Goal: Task Accomplishment & Management: Manage account settings

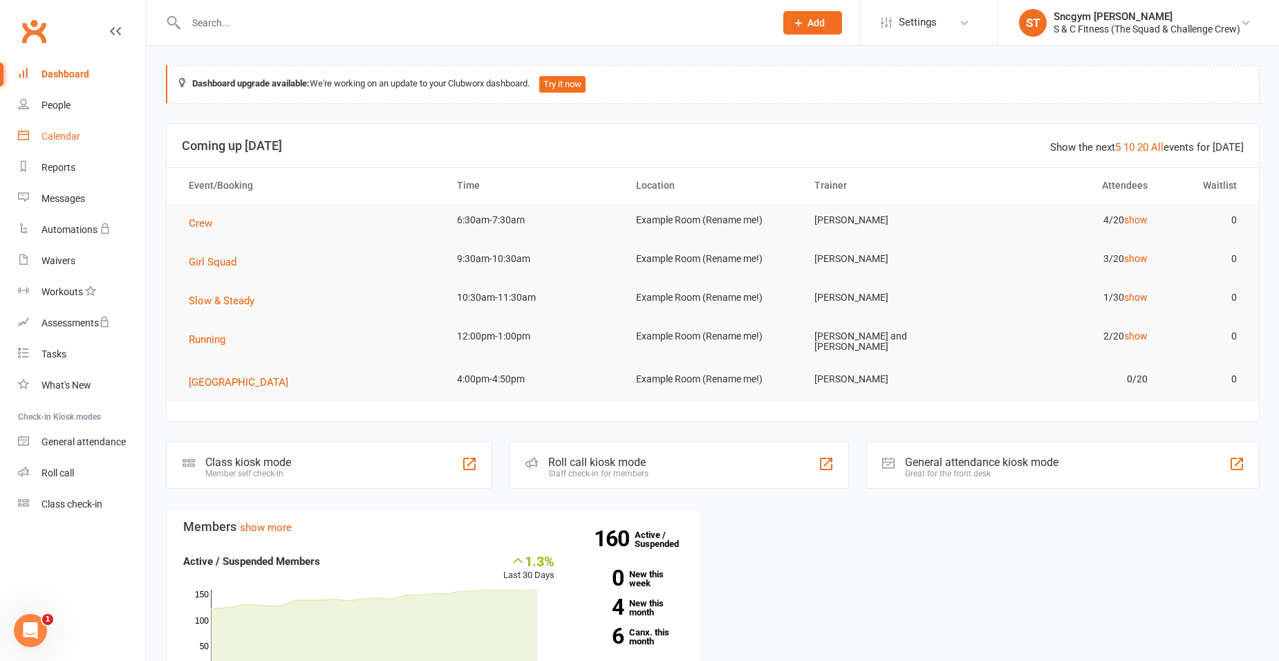
click at [78, 141] on div "Calendar" at bounding box center [60, 136] width 39 height 11
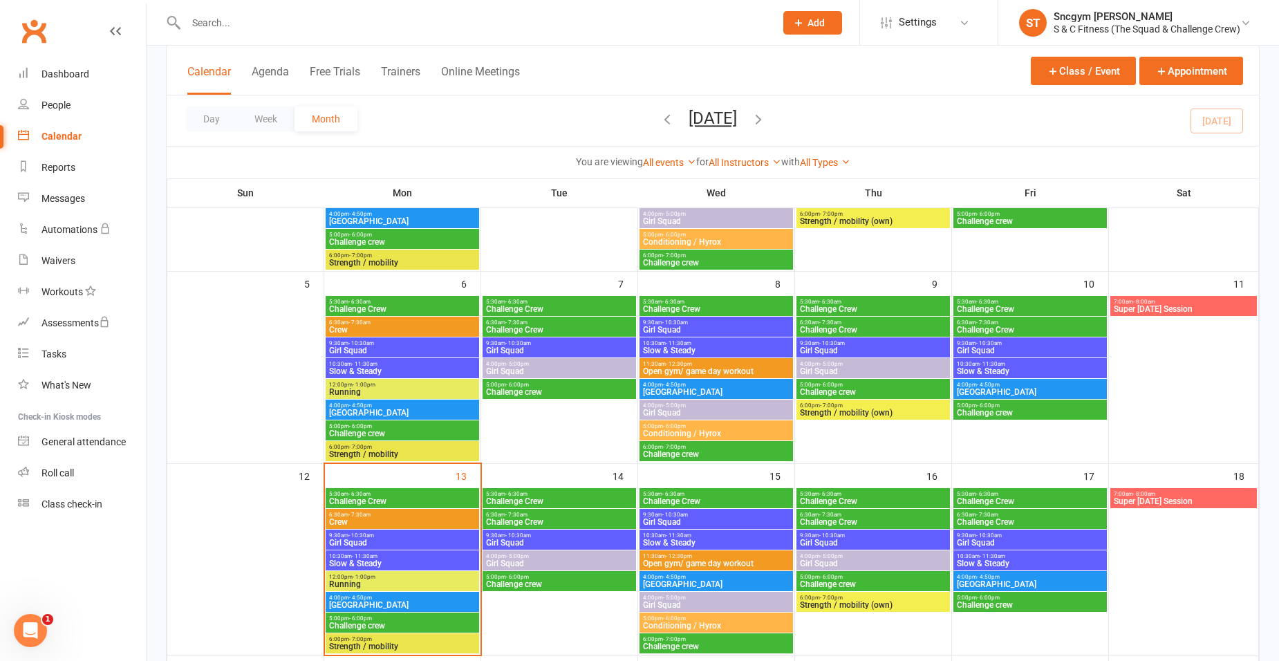
scroll to position [346, 0]
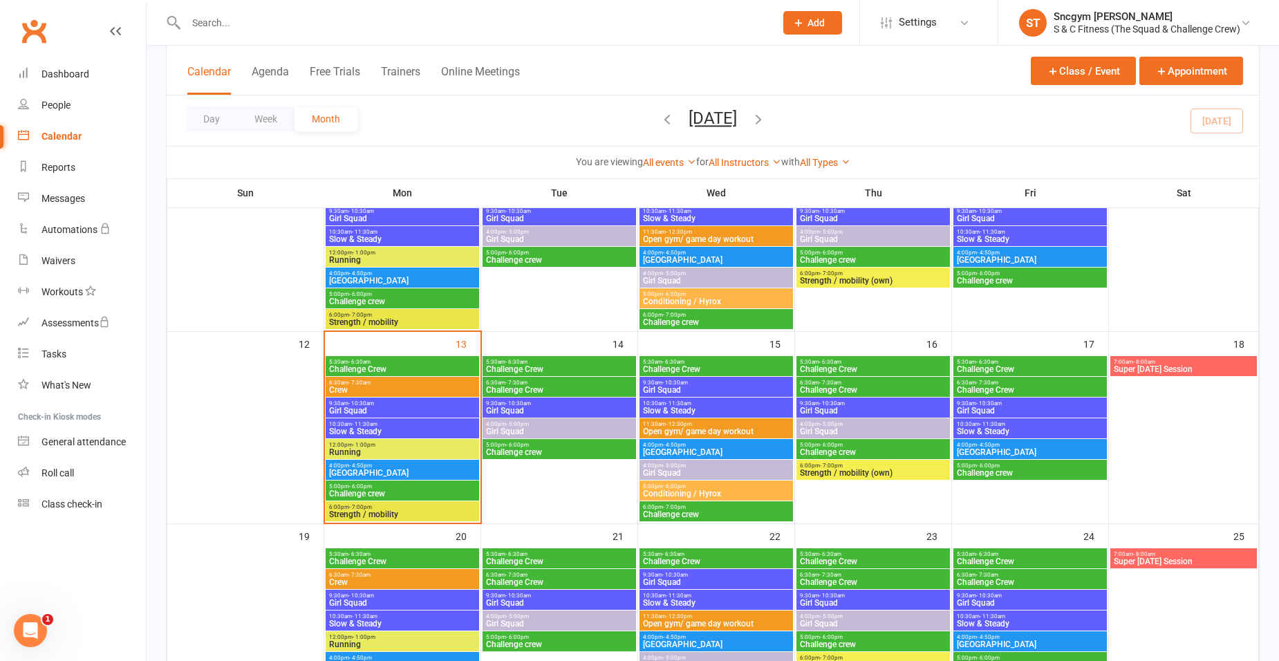
click at [393, 366] on span "Challenge Crew" at bounding box center [402, 369] width 148 height 8
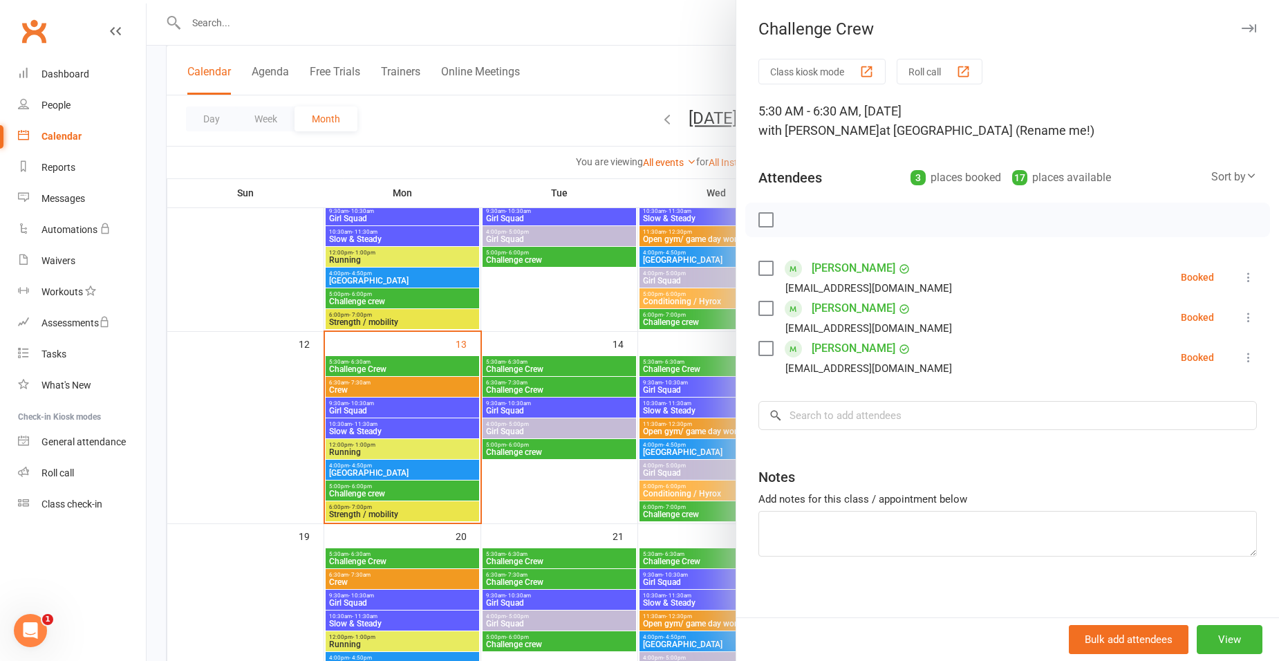
click at [759, 266] on label at bounding box center [766, 268] width 14 height 14
drag, startPoint x: 757, startPoint y: 307, endPoint x: 759, endPoint y: 319, distance: 12.8
click at [759, 307] on label at bounding box center [766, 309] width 14 height 14
click at [759, 344] on label at bounding box center [766, 349] width 14 height 14
click at [816, 406] on input "search" at bounding box center [1008, 415] width 499 height 29
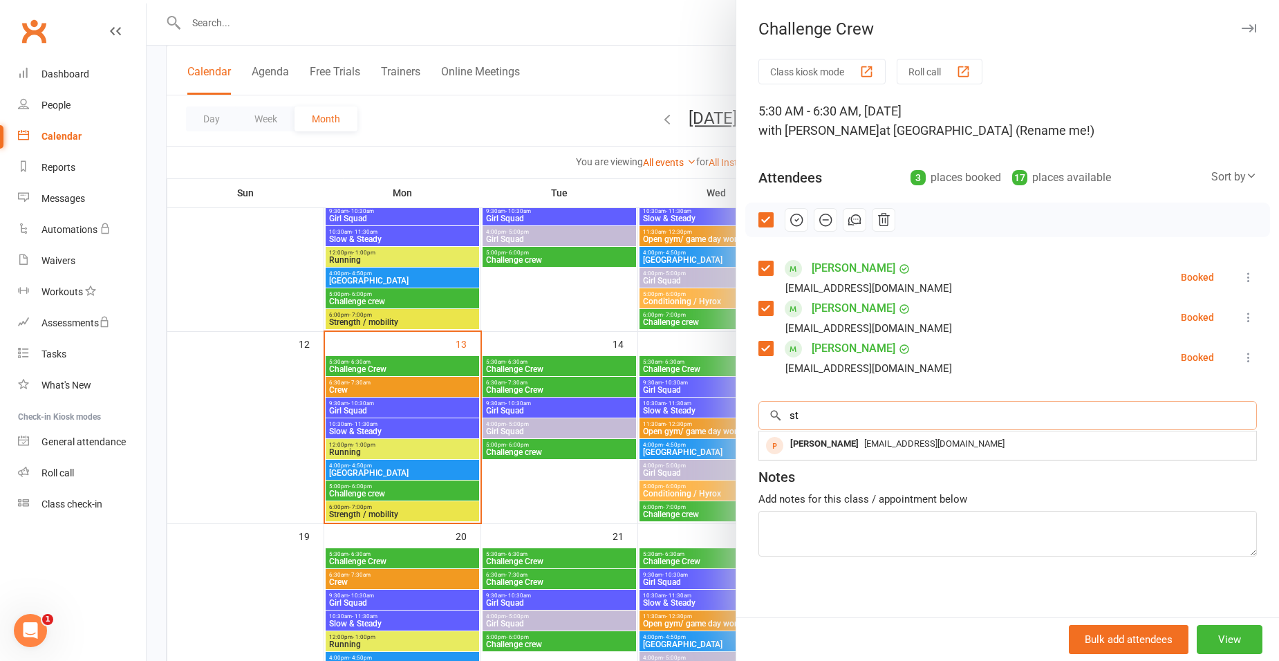
type input "s"
drag, startPoint x: 788, startPoint y: 220, endPoint x: 713, endPoint y: 57, distance: 179.1
click at [789, 220] on icon "button" at bounding box center [796, 219] width 15 height 15
click at [501, 131] on div at bounding box center [713, 330] width 1133 height 661
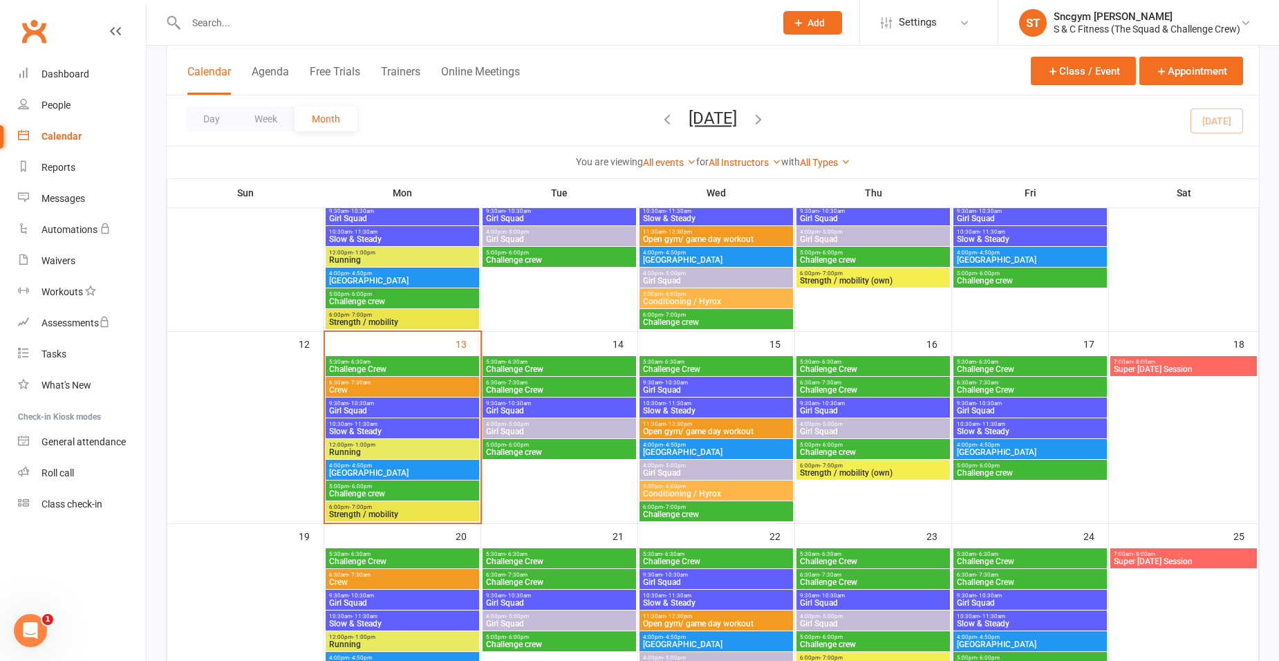
click at [383, 387] on span "Crew" at bounding box center [402, 390] width 148 height 8
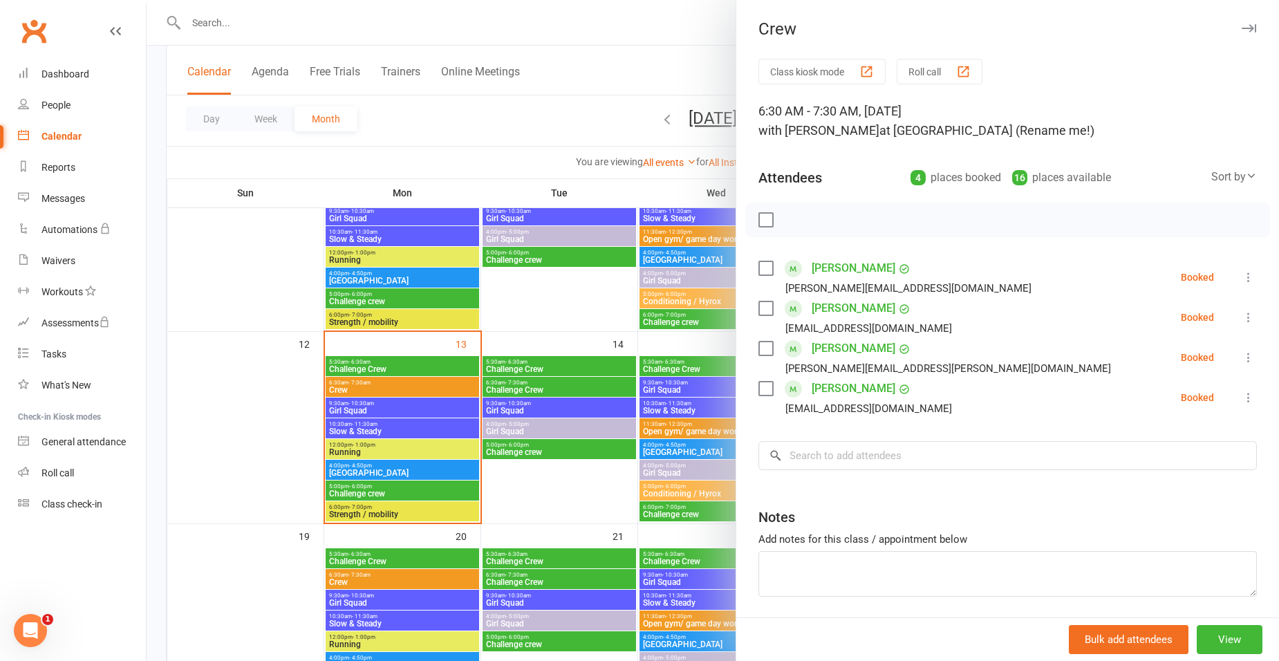
click at [759, 269] on label at bounding box center [766, 268] width 14 height 14
click at [759, 310] on label at bounding box center [766, 309] width 14 height 14
click at [764, 346] on label at bounding box center [766, 349] width 14 height 14
click at [806, 459] on input "search" at bounding box center [1008, 455] width 499 height 29
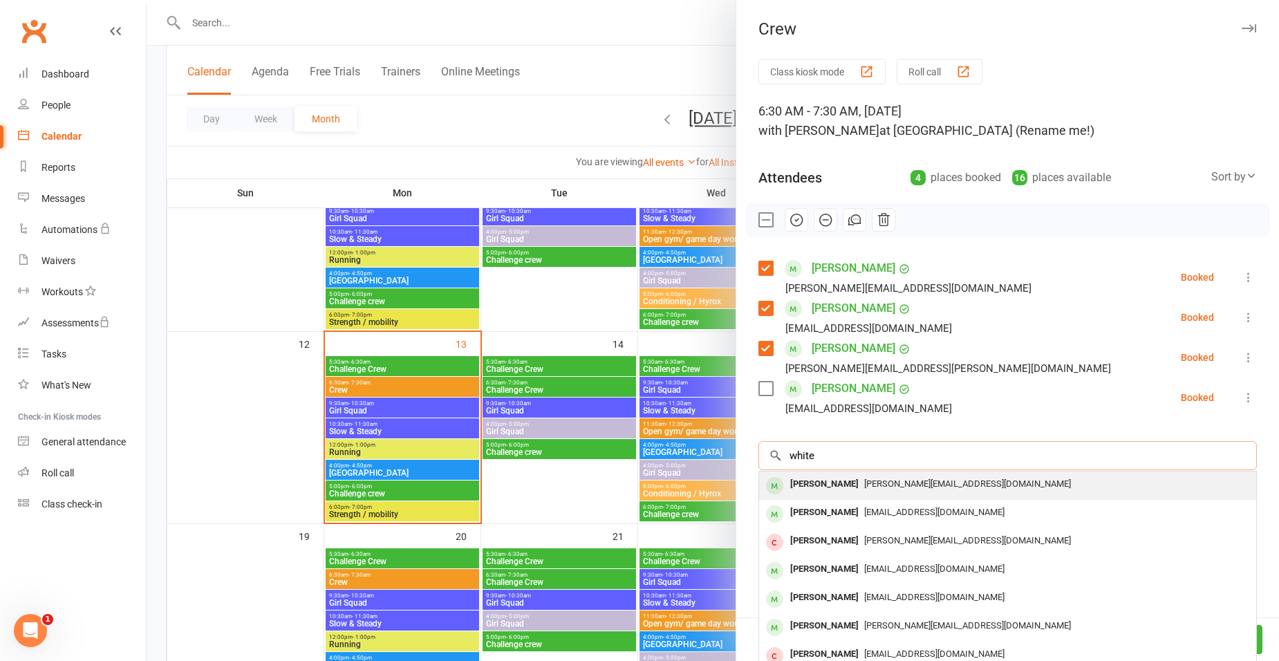
type input "white"
click at [840, 483] on div "[PERSON_NAME]" at bounding box center [825, 484] width 80 height 20
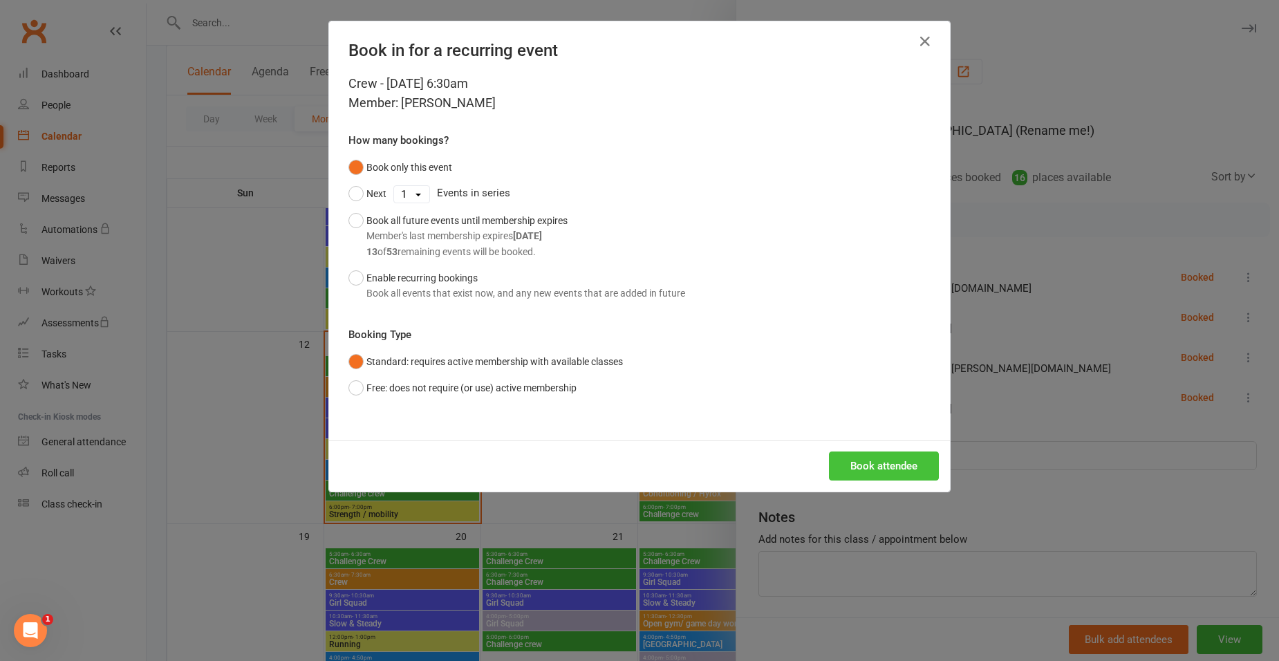
click at [837, 456] on button "Book attendee" at bounding box center [884, 466] width 110 height 29
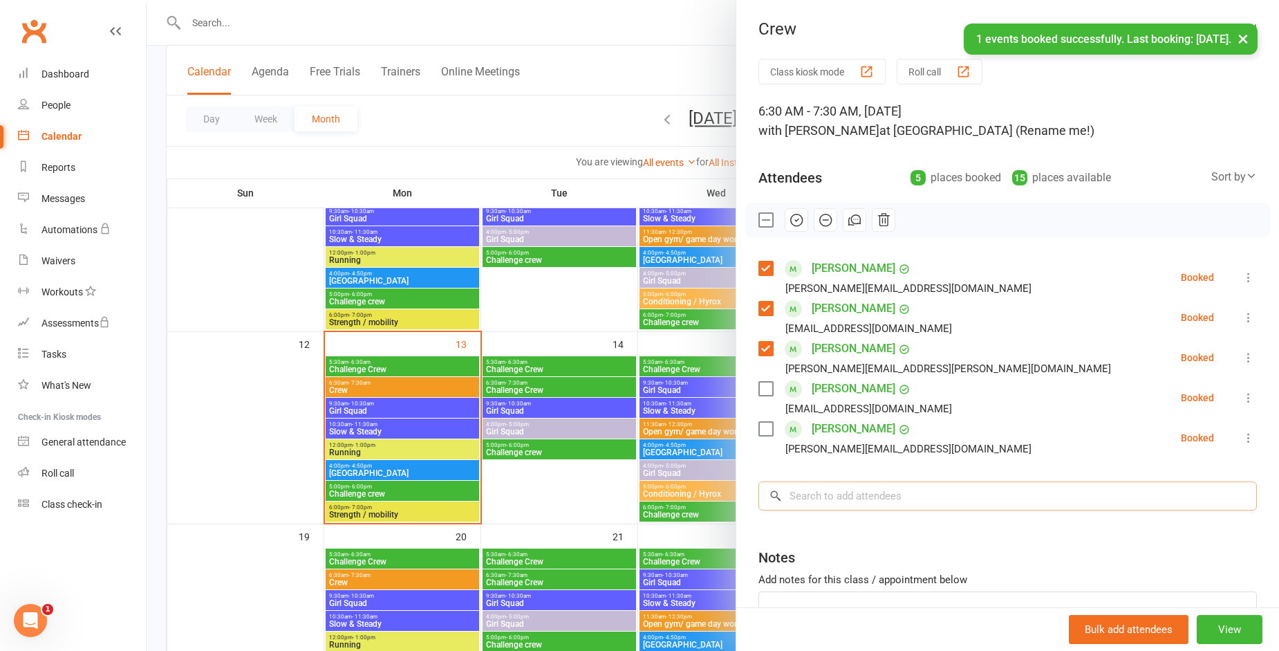
click at [832, 494] on input "search" at bounding box center [1008, 495] width 499 height 29
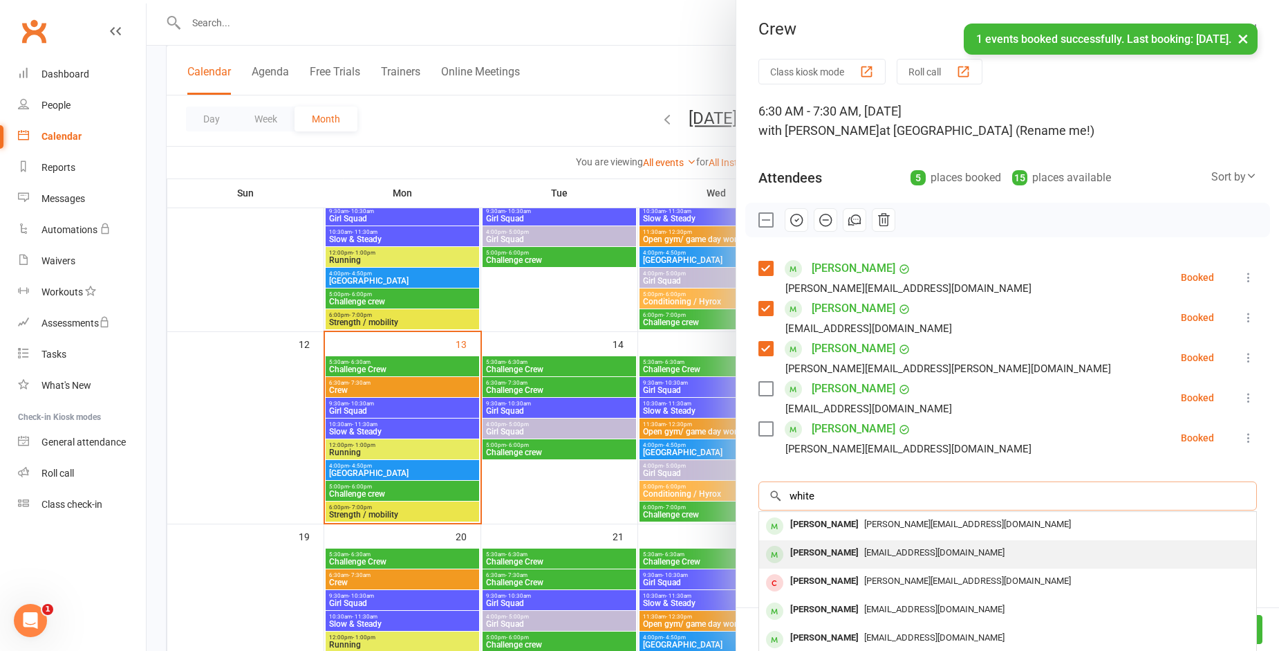
type input "white"
click at [822, 543] on div "[PERSON_NAME]" at bounding box center [825, 553] width 80 height 20
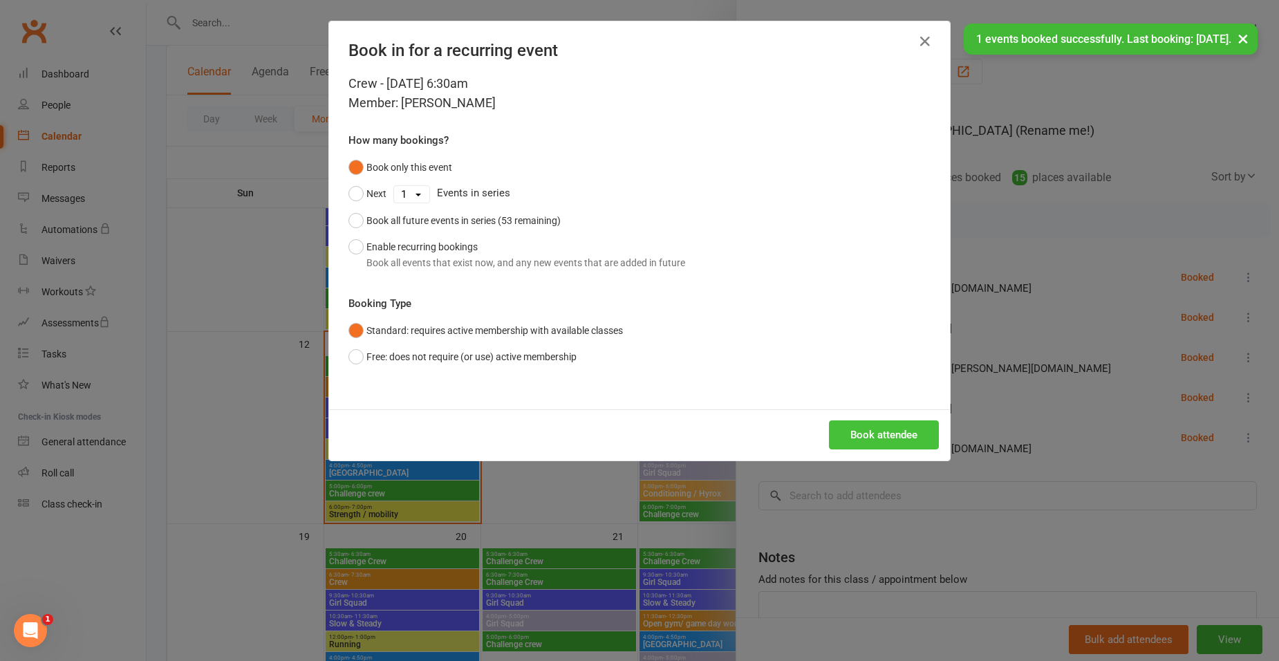
click at [853, 438] on button "Book attendee" at bounding box center [884, 434] width 110 height 29
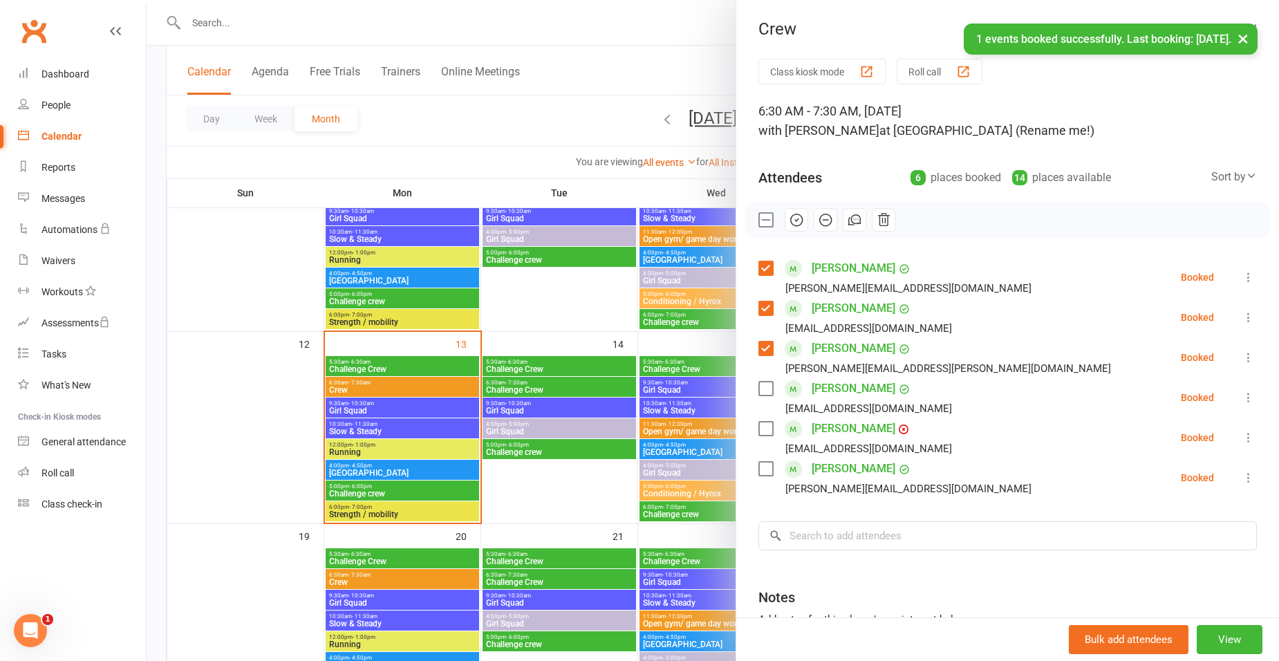
click at [765, 430] on label at bounding box center [766, 429] width 14 height 14
click at [763, 468] on label at bounding box center [766, 469] width 14 height 14
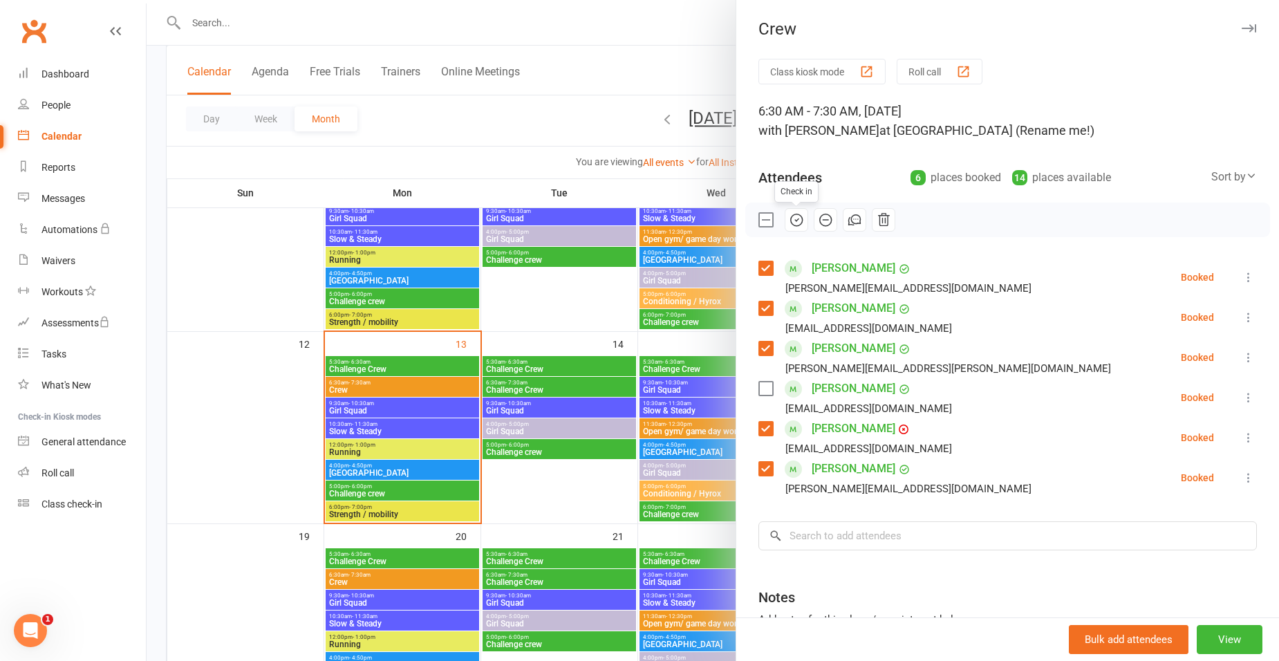
click at [789, 218] on icon "button" at bounding box center [796, 219] width 15 height 15
click at [685, 95] on div at bounding box center [713, 330] width 1133 height 661
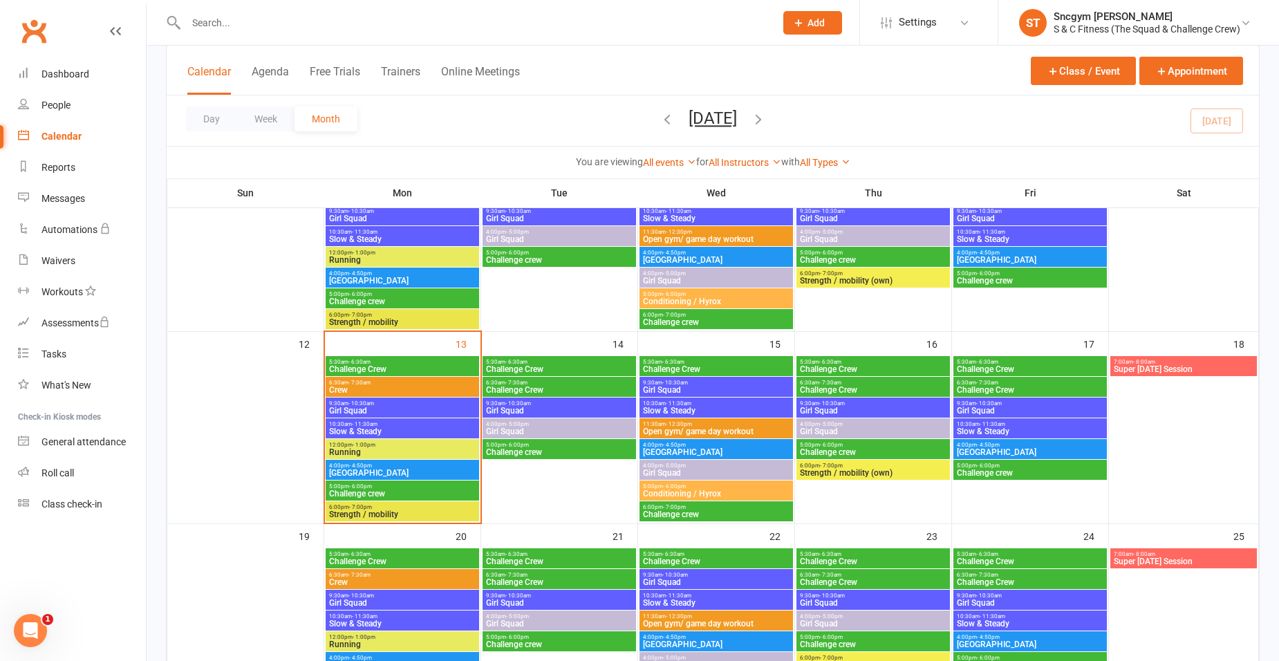
click at [685, 95] on div at bounding box center [713, 330] width 1133 height 661
click at [725, 65] on div "Calendar Agenda Free Trials Trainers Online Meetings Class / Event Appointment" at bounding box center [713, 71] width 1093 height 50
